Goal: Task Accomplishment & Management: Use online tool/utility

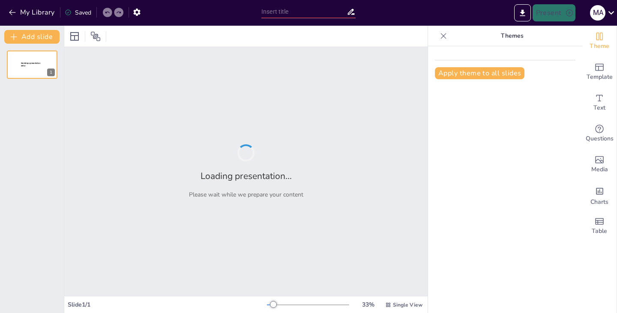
type input "Imported Bionema-Pitch-Deck_2025_Sept 1.pptx"
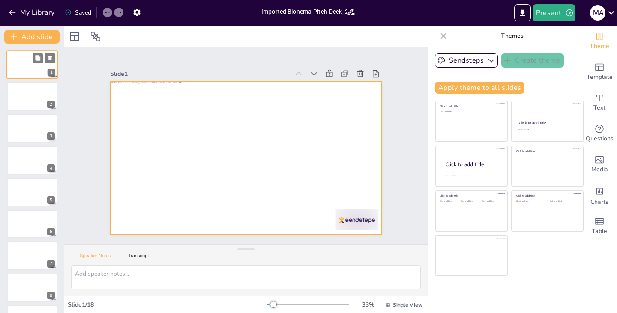
click at [24, 65] on div at bounding box center [31, 64] width 51 height 29
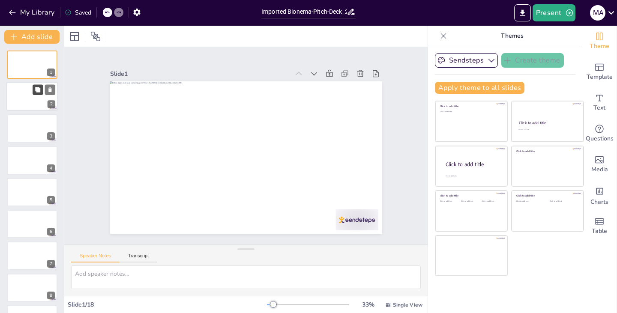
click at [37, 92] on icon at bounding box center [37, 89] width 5 height 5
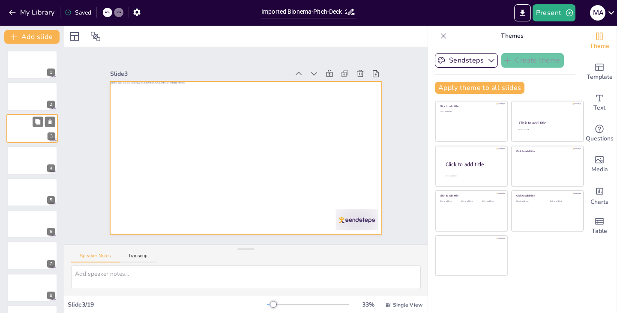
click at [28, 125] on div at bounding box center [31, 128] width 51 height 29
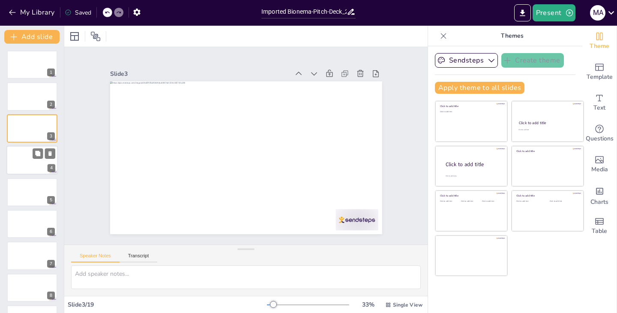
click at [20, 159] on div at bounding box center [31, 160] width 51 height 29
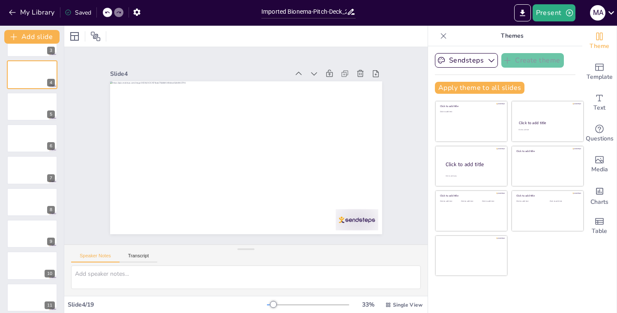
click at [32, 132] on div at bounding box center [32, 138] width 51 height 28
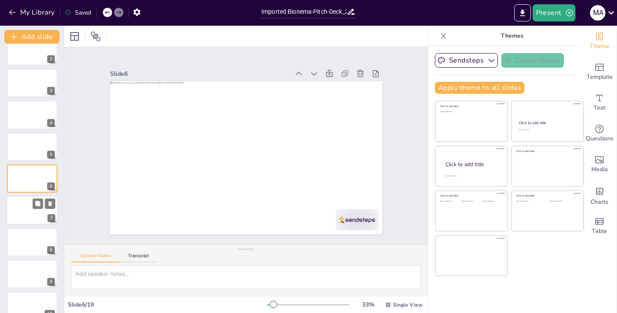
click at [20, 214] on div at bounding box center [31, 210] width 51 height 29
click at [18, 241] on div at bounding box center [32, 242] width 51 height 28
click at [21, 272] on div at bounding box center [31, 274] width 51 height 29
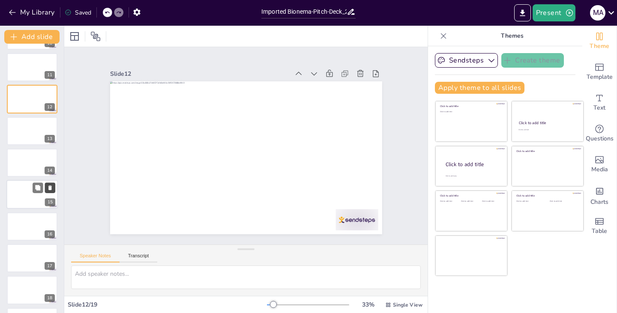
scroll to position [346, 0]
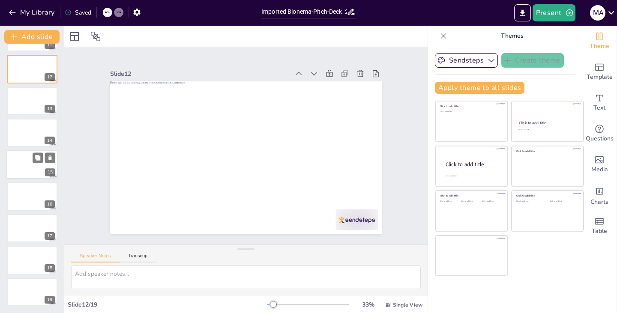
click at [24, 161] on div at bounding box center [31, 164] width 51 height 29
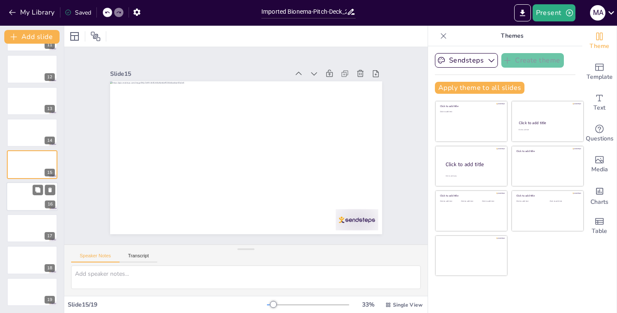
click at [20, 195] on div at bounding box center [31, 196] width 51 height 29
click at [49, 285] on icon at bounding box center [49, 285] width 3 height 5
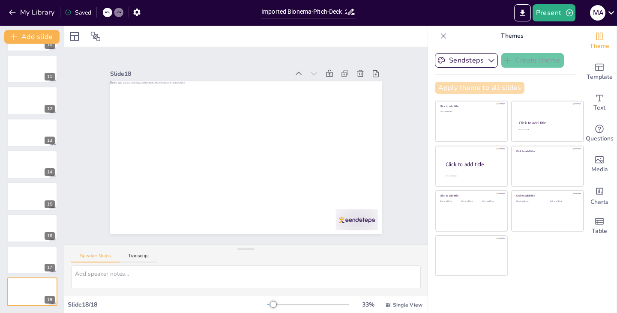
click at [482, 85] on button "Apply theme to all slides" at bounding box center [480, 88] width 90 height 12
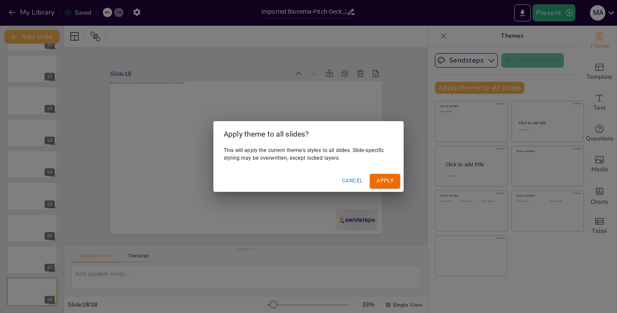
click at [385, 178] on button "Apply" at bounding box center [385, 181] width 30 height 14
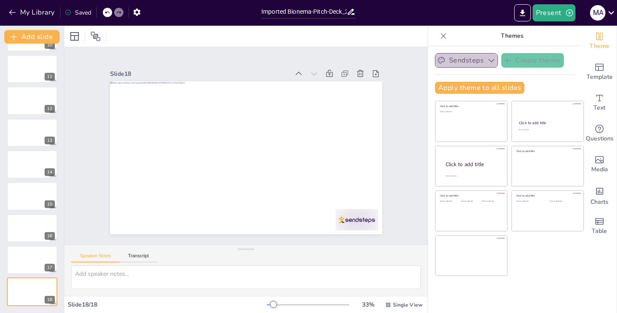
click at [489, 61] on icon "button" at bounding box center [492, 60] width 6 height 3
click at [487, 61] on icon "button" at bounding box center [491, 60] width 9 height 9
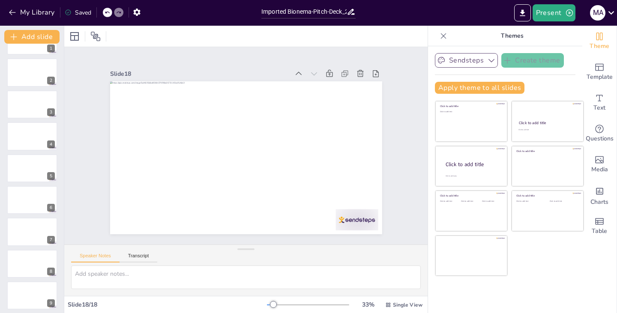
scroll to position [0, 0]
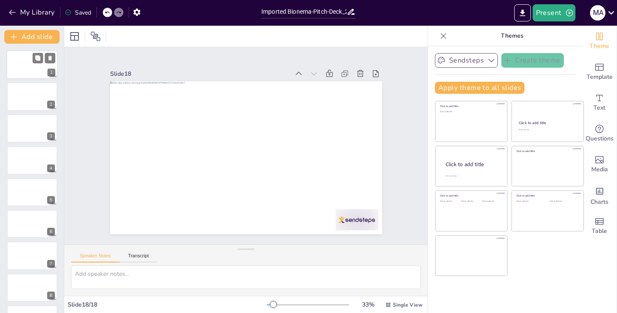
click at [29, 59] on div at bounding box center [31, 64] width 51 height 29
click at [555, 12] on button "Present" at bounding box center [554, 12] width 43 height 17
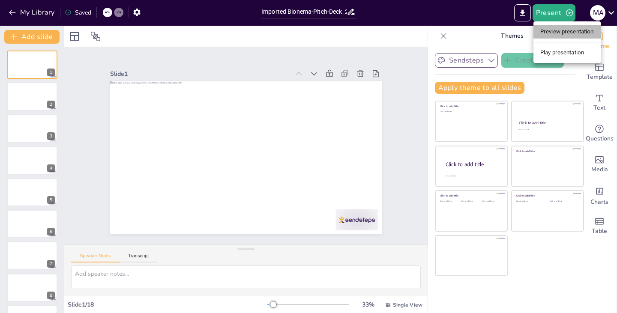
click at [556, 29] on li "Preview presentation" at bounding box center [567, 32] width 67 height 14
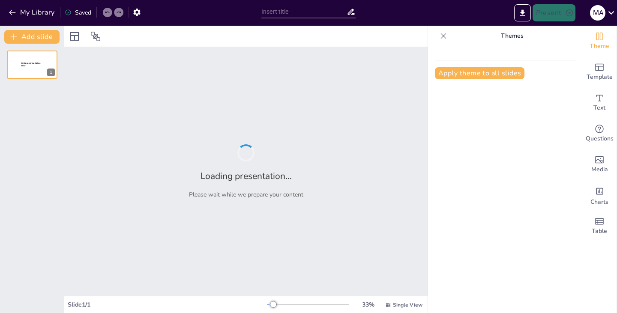
type input "Imported Bionema-Pitch-Deck_2025_Sept 1.pptx"
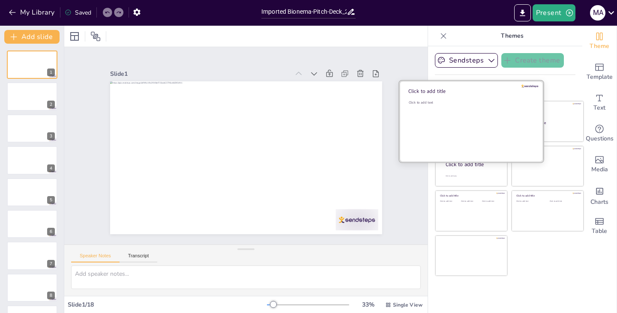
click at [458, 111] on div "Click to add text" at bounding box center [470, 126] width 123 height 53
click at [463, 104] on div "Click to add text" at bounding box center [470, 102] width 123 height 5
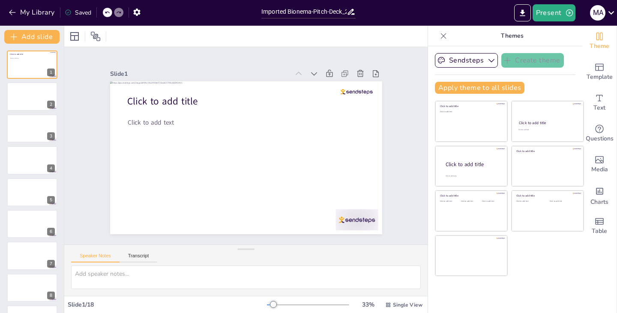
click at [402, 58] on div "Slide 1 Click to add title Click to add text Slide 2 Slide 3 Slide 4 Slide 5 Sl…" at bounding box center [246, 146] width 397 height 269
click at [601, 66] on div "Template" at bounding box center [600, 72] width 34 height 31
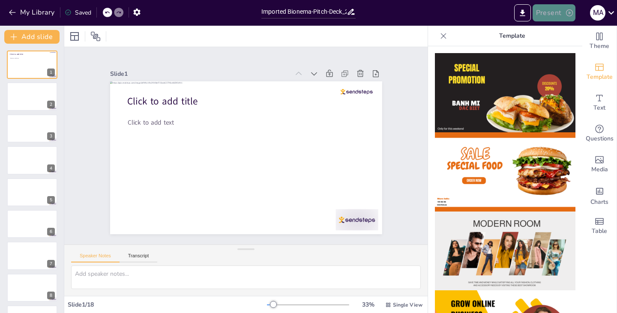
click at [560, 13] on button "Present" at bounding box center [554, 12] width 43 height 17
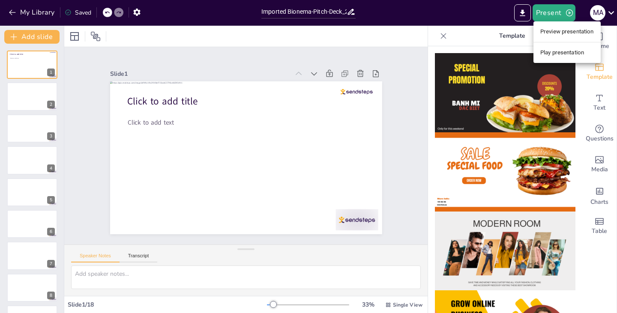
click at [560, 31] on li "Preview presentation" at bounding box center [567, 32] width 67 height 14
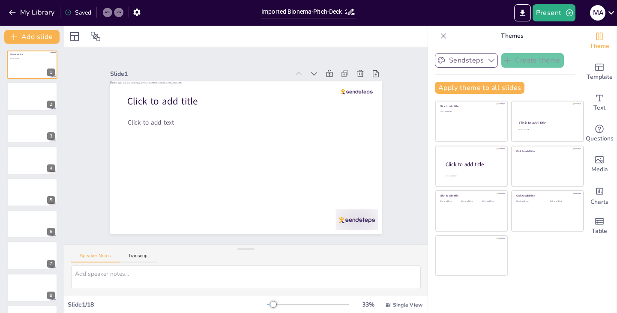
click at [487, 58] on icon "button" at bounding box center [491, 60] width 9 height 9
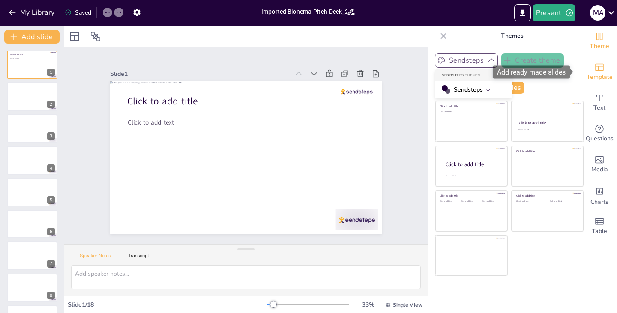
click at [595, 68] on icon "Add ready made slides" at bounding box center [600, 67] width 10 height 10
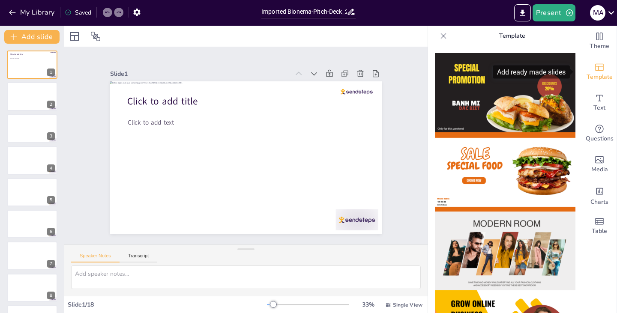
click at [503, 74] on div "Add ready made slides" at bounding box center [531, 72] width 77 height 13
click at [494, 82] on img at bounding box center [505, 92] width 141 height 79
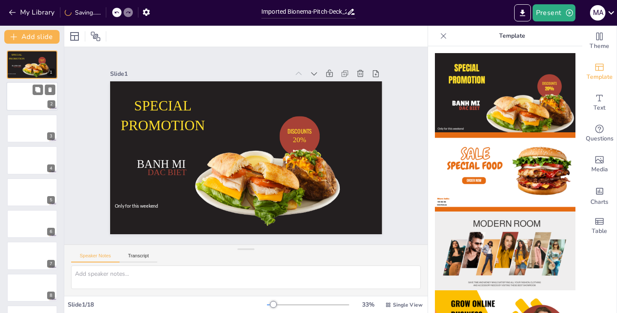
click at [31, 93] on div at bounding box center [31, 96] width 51 height 29
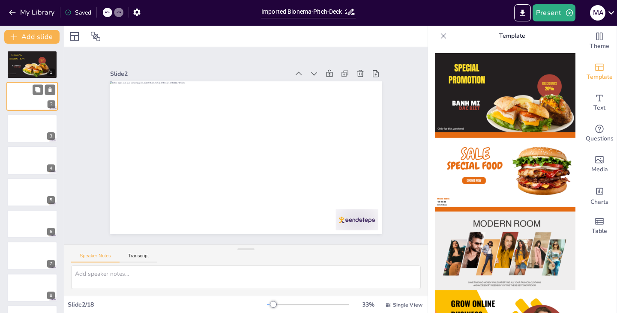
click at [24, 105] on div at bounding box center [31, 96] width 51 height 29
click at [472, 90] on img at bounding box center [505, 92] width 141 height 79
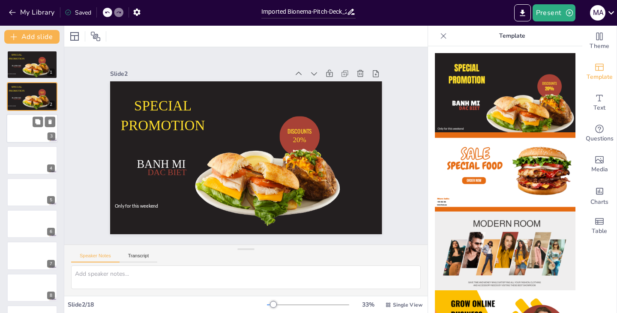
click at [24, 134] on div at bounding box center [31, 128] width 51 height 29
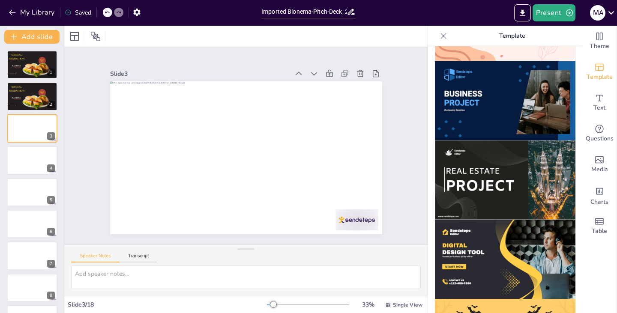
scroll to position [822, 0]
